Goal: Navigation & Orientation: Find specific page/section

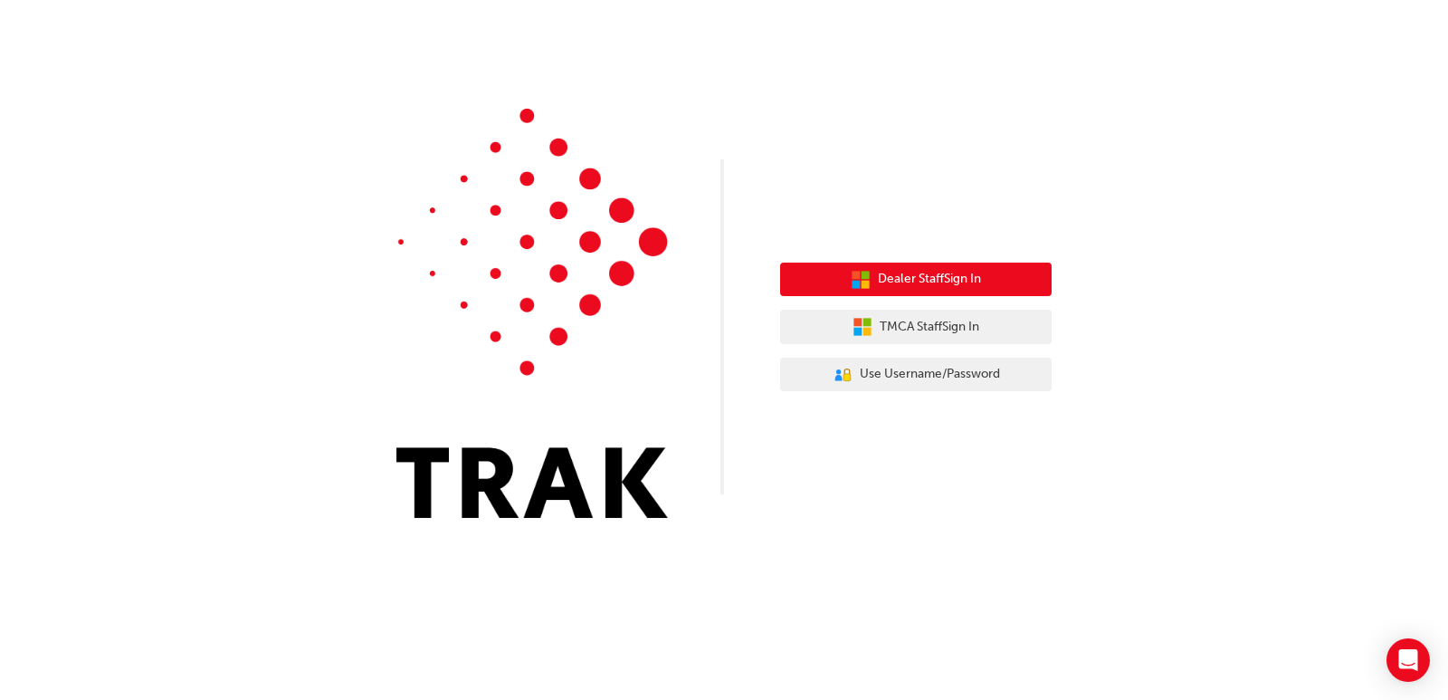
click at [928, 270] on span "Dealer Staff Sign In" at bounding box center [929, 279] width 103 height 21
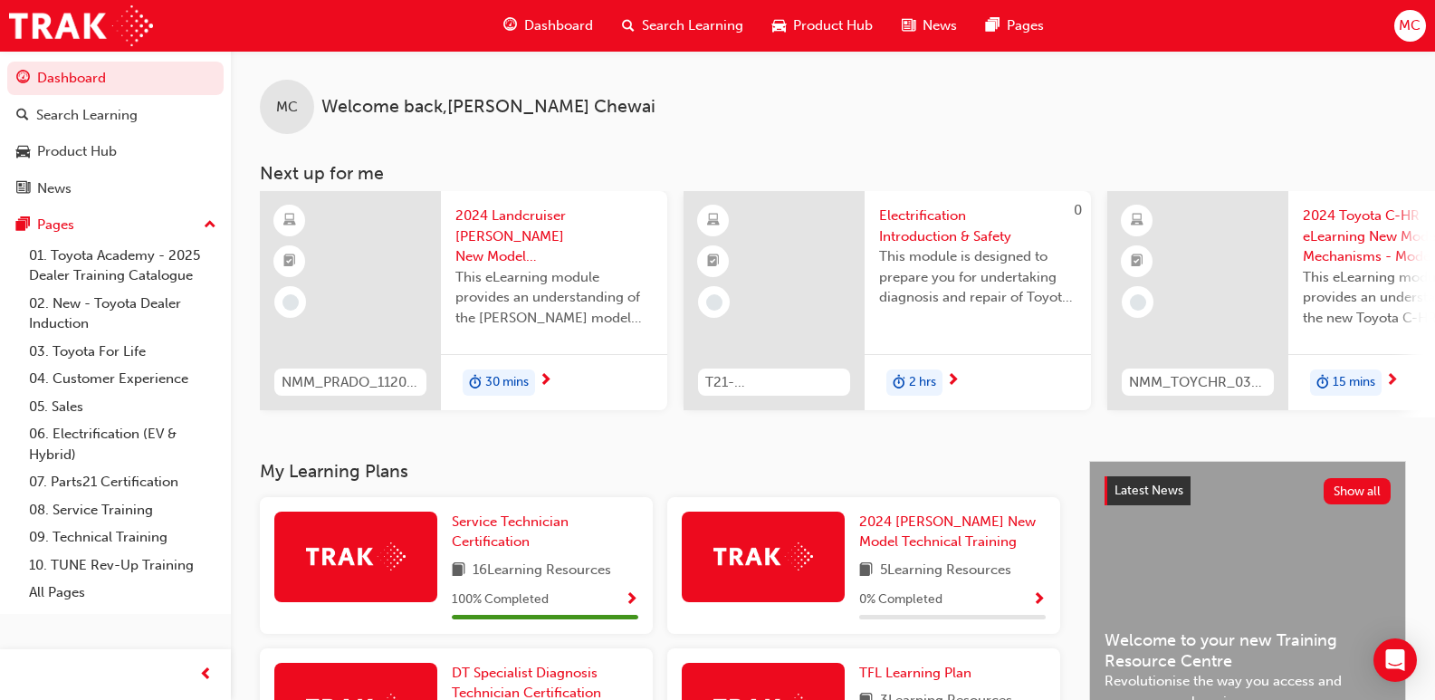
click at [644, 0] on div "Dashboard Search Learning Product Hub News Pages" at bounding box center [774, 26] width 584 height 52
click at [567, 9] on div "Dashboard" at bounding box center [548, 25] width 119 height 37
click at [524, 11] on div "Dashboard" at bounding box center [548, 25] width 119 height 37
click at [503, 21] on span "guage-icon" at bounding box center [510, 25] width 14 height 23
click at [54, 191] on div "News" at bounding box center [54, 188] width 34 height 21
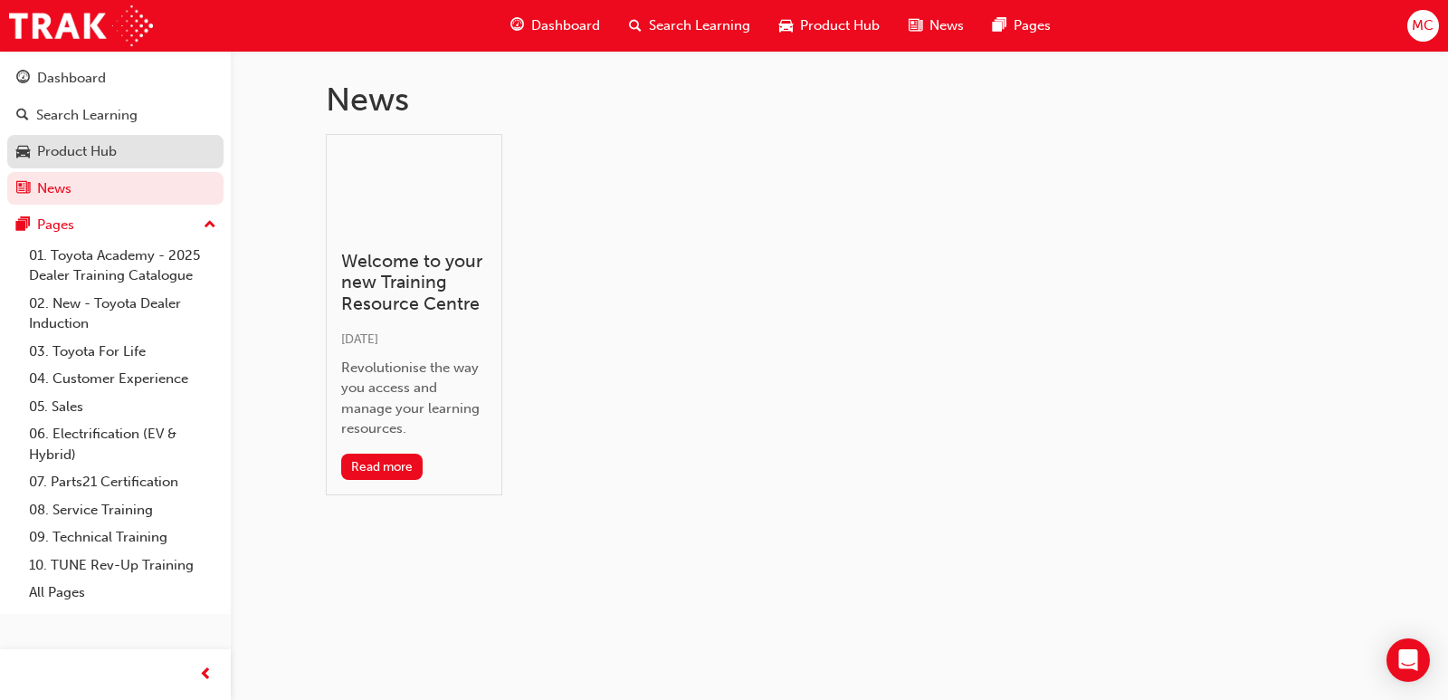
click at [54, 163] on link "Product Hub" at bounding box center [115, 151] width 216 height 33
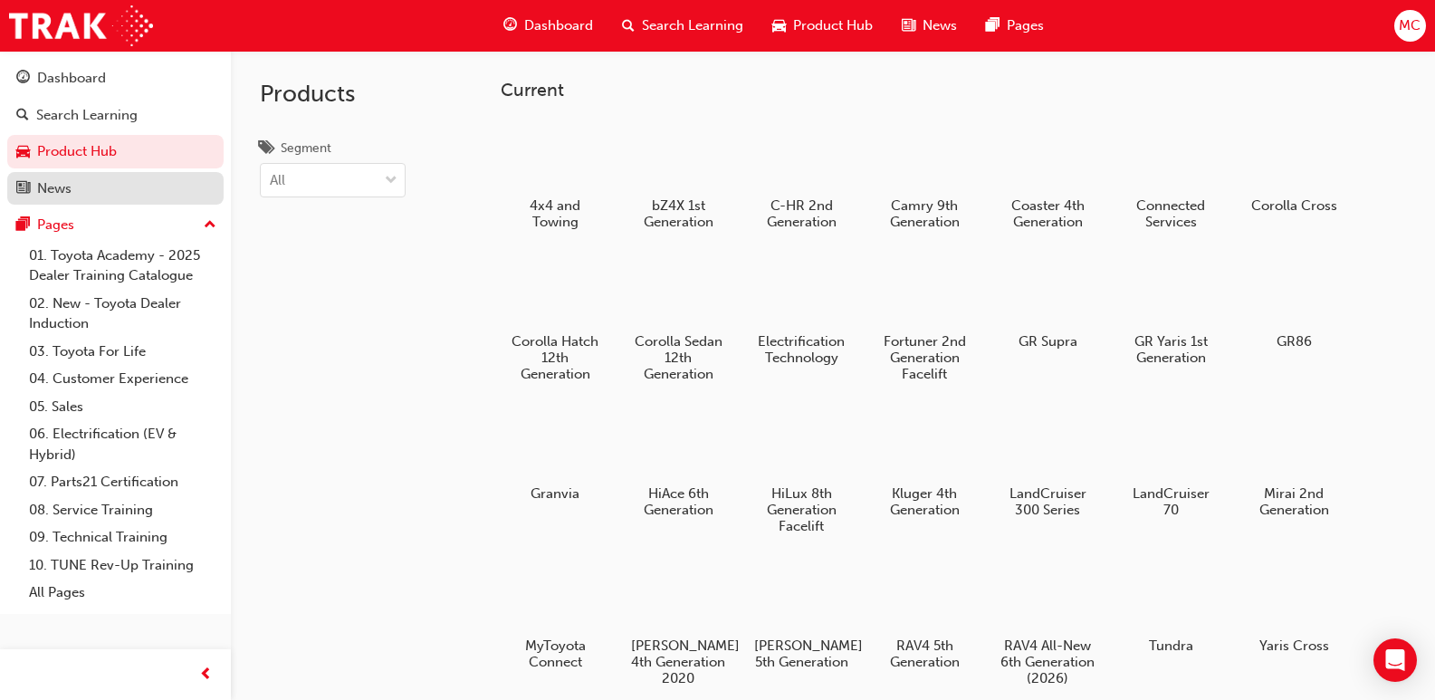
click at [63, 177] on div "News" at bounding box center [115, 188] width 198 height 23
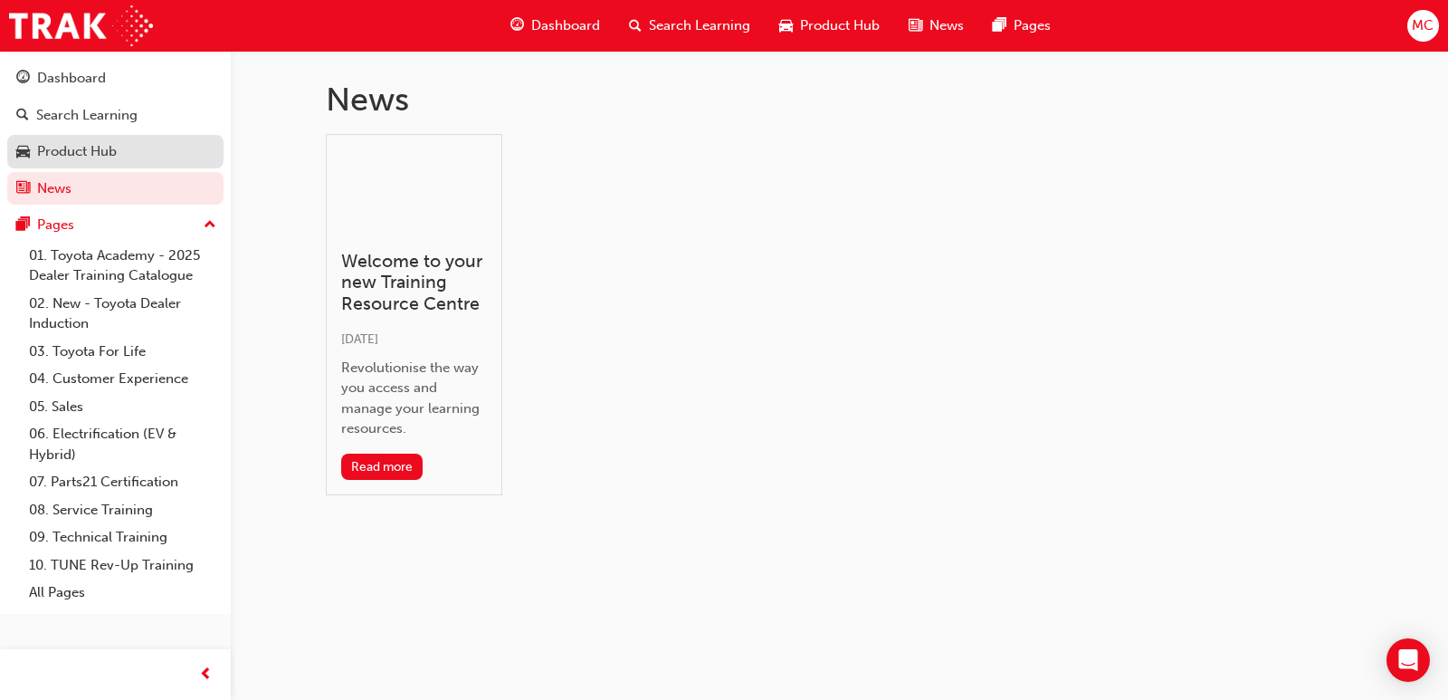
click at [93, 152] on div "Product Hub" at bounding box center [77, 151] width 80 height 21
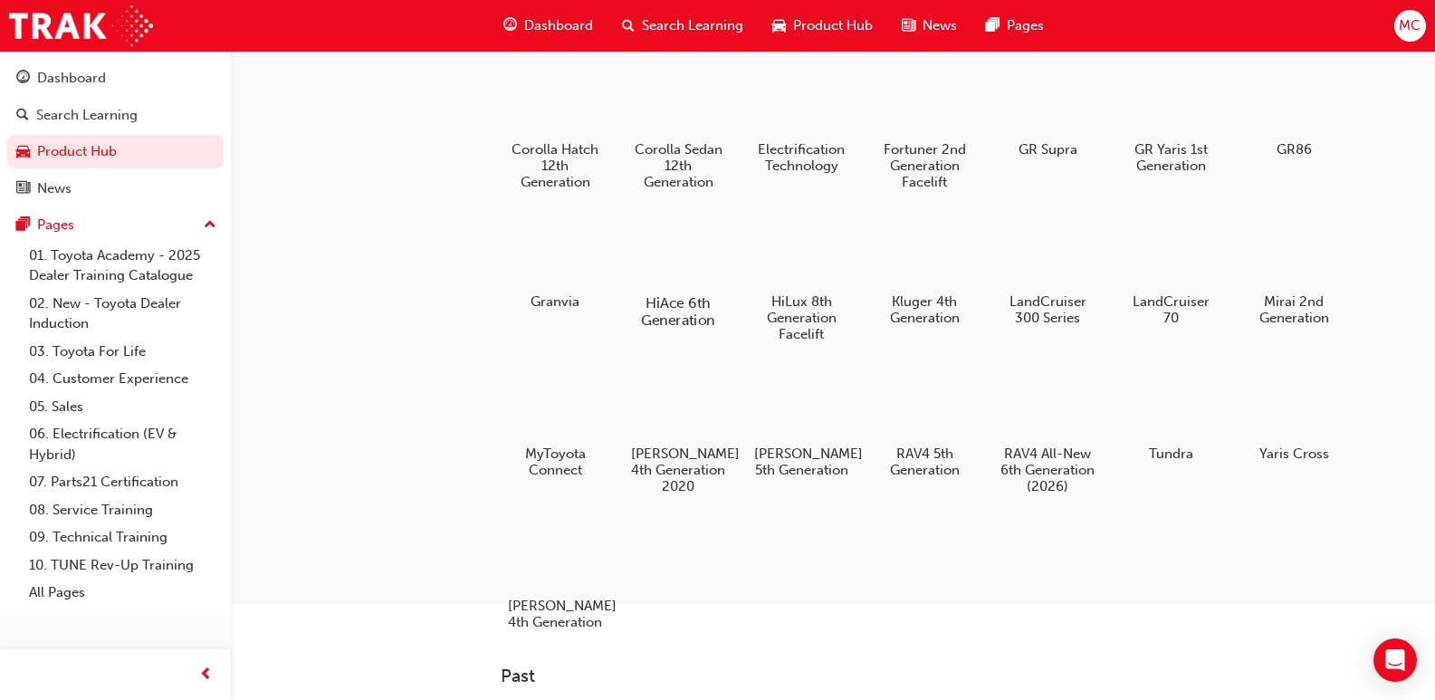
scroll to position [272, 0]
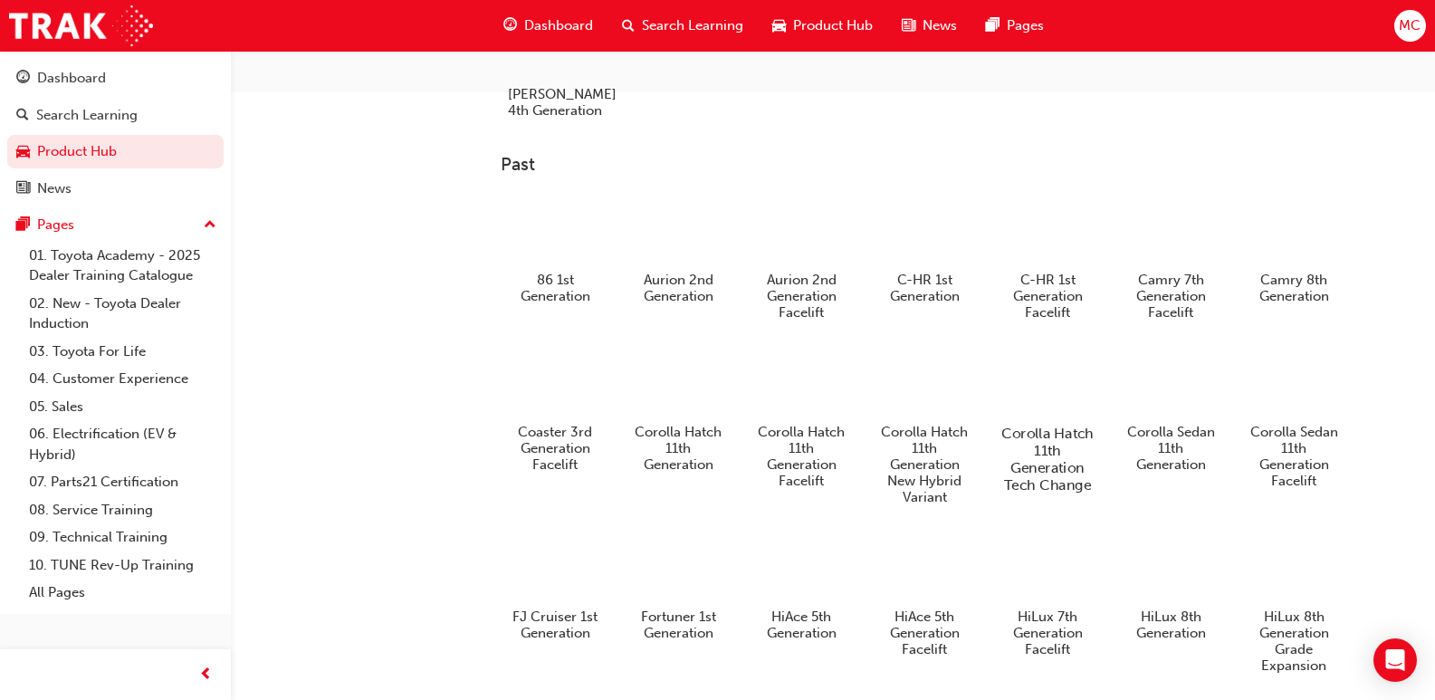
drag, startPoint x: 926, startPoint y: 463, endPoint x: 996, endPoint y: 597, distance: 151.0
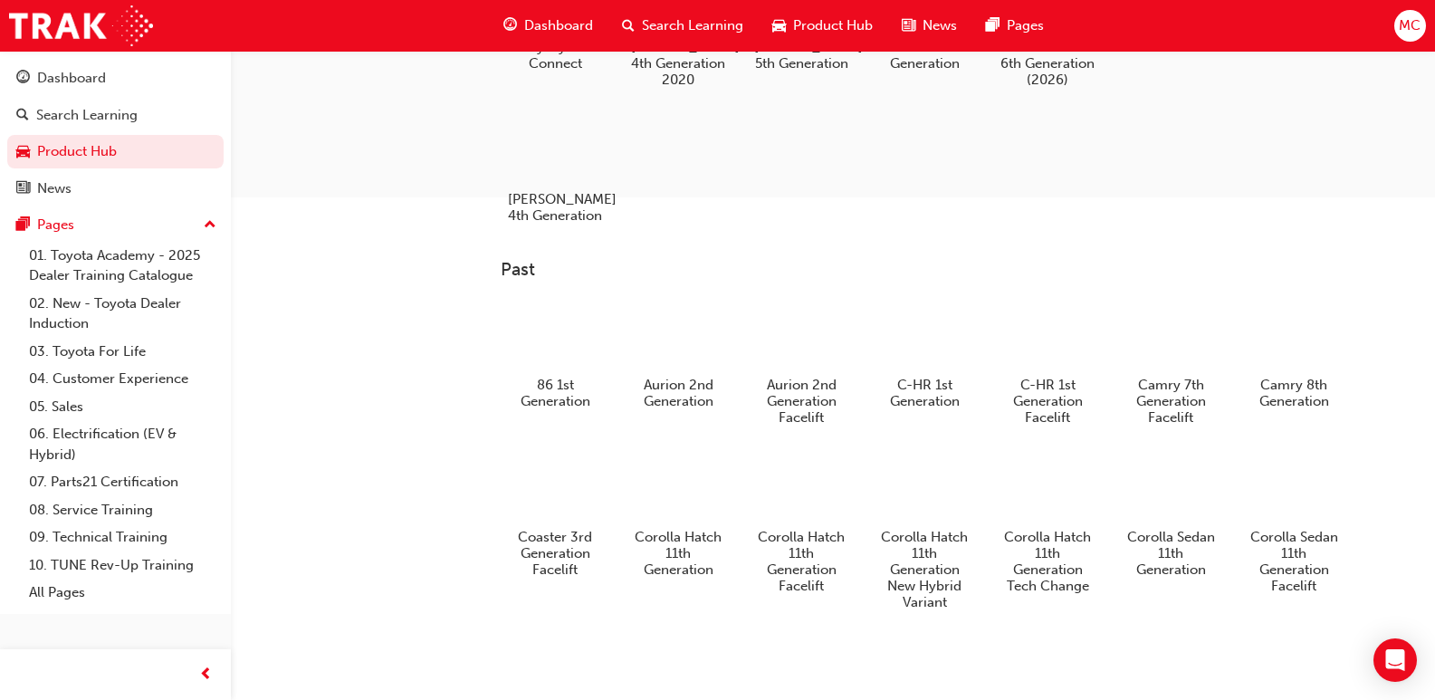
scroll to position [634, 0]
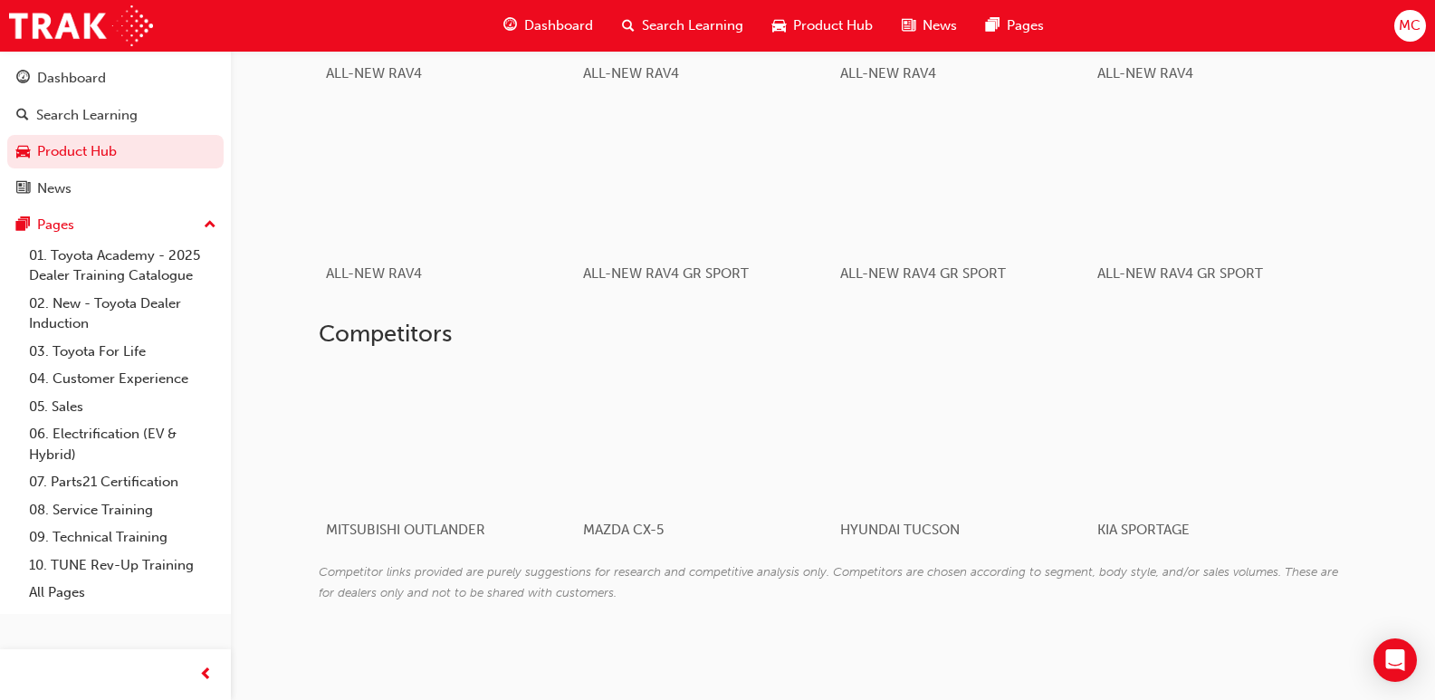
scroll to position [1293, 0]
